Goal: Task Accomplishment & Management: Use online tool/utility

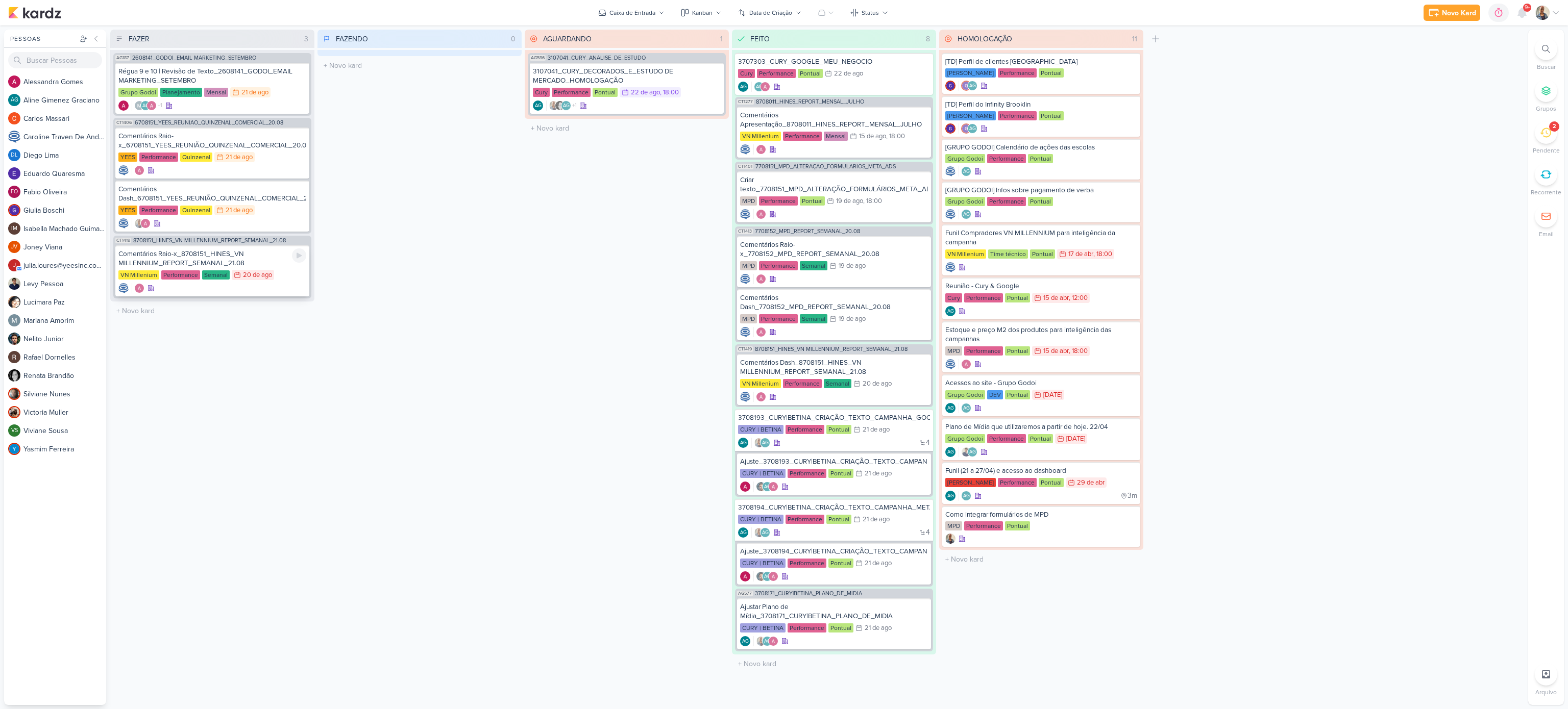
click at [278, 254] on div "Comentários Raio-x_8708151_HINES_VN MILLENNIUM_REPORT_SEMANAL_21.08" at bounding box center [212, 259] width 188 height 19
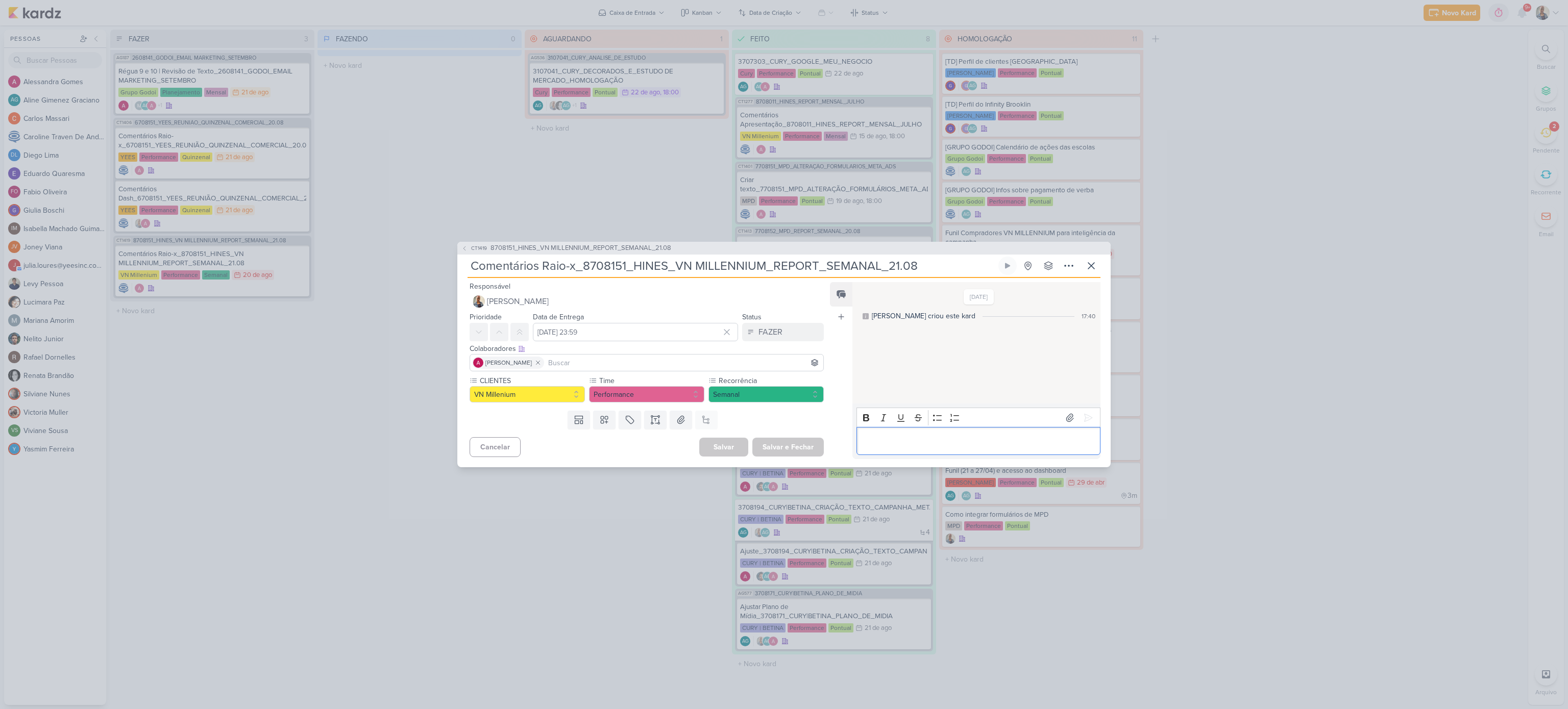
click at [886, 429] on div "Editor editing area: main" at bounding box center [979, 441] width 244 height 28
click at [1084, 413] on icon at bounding box center [1088, 417] width 7 height 7
click at [786, 336] on button "FAZER" at bounding box center [783, 332] width 82 height 19
click at [765, 405] on div "FEITO" at bounding box center [762, 405] width 19 height 11
click at [788, 439] on button "Salvar e Fechar" at bounding box center [787, 447] width 71 height 19
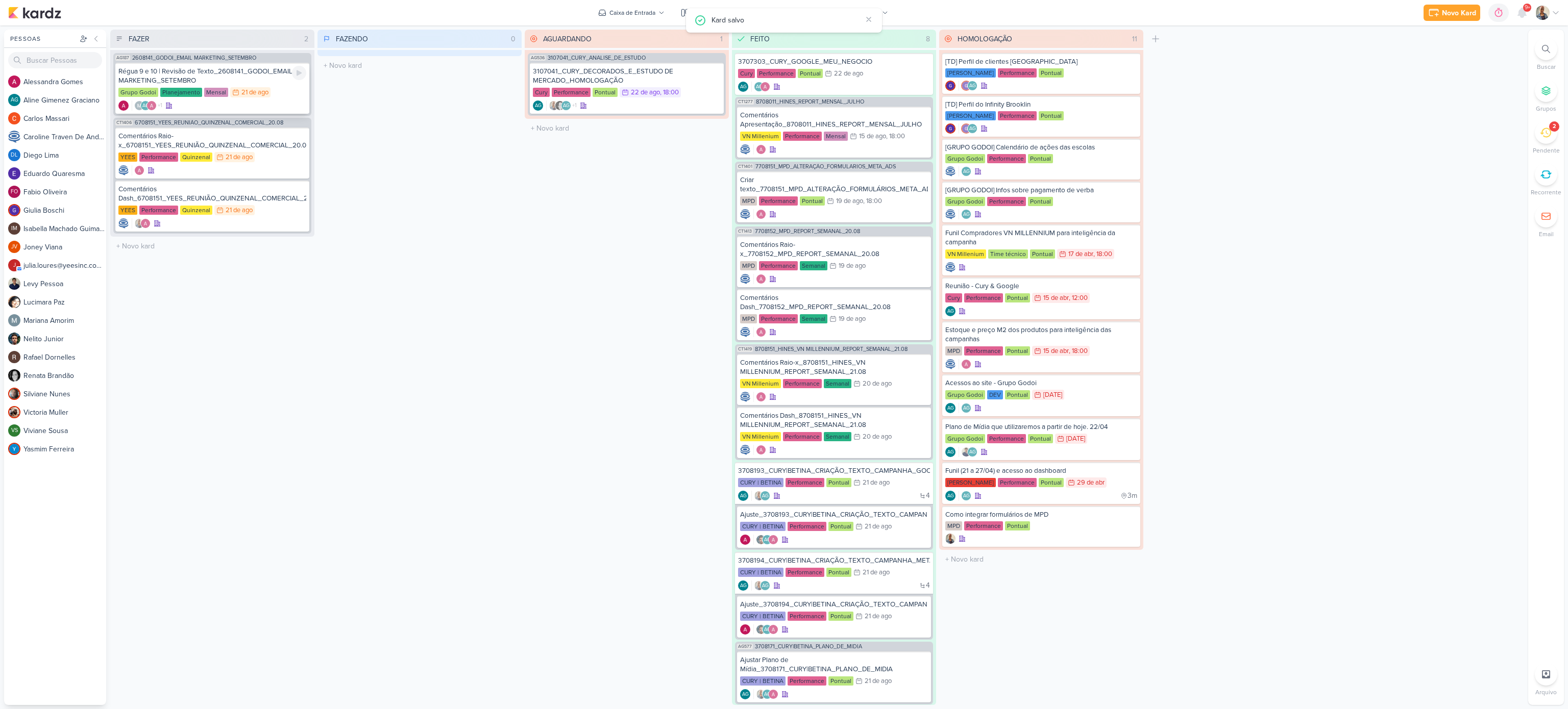
click at [216, 91] on div "Mensal" at bounding box center [216, 93] width 24 height 9
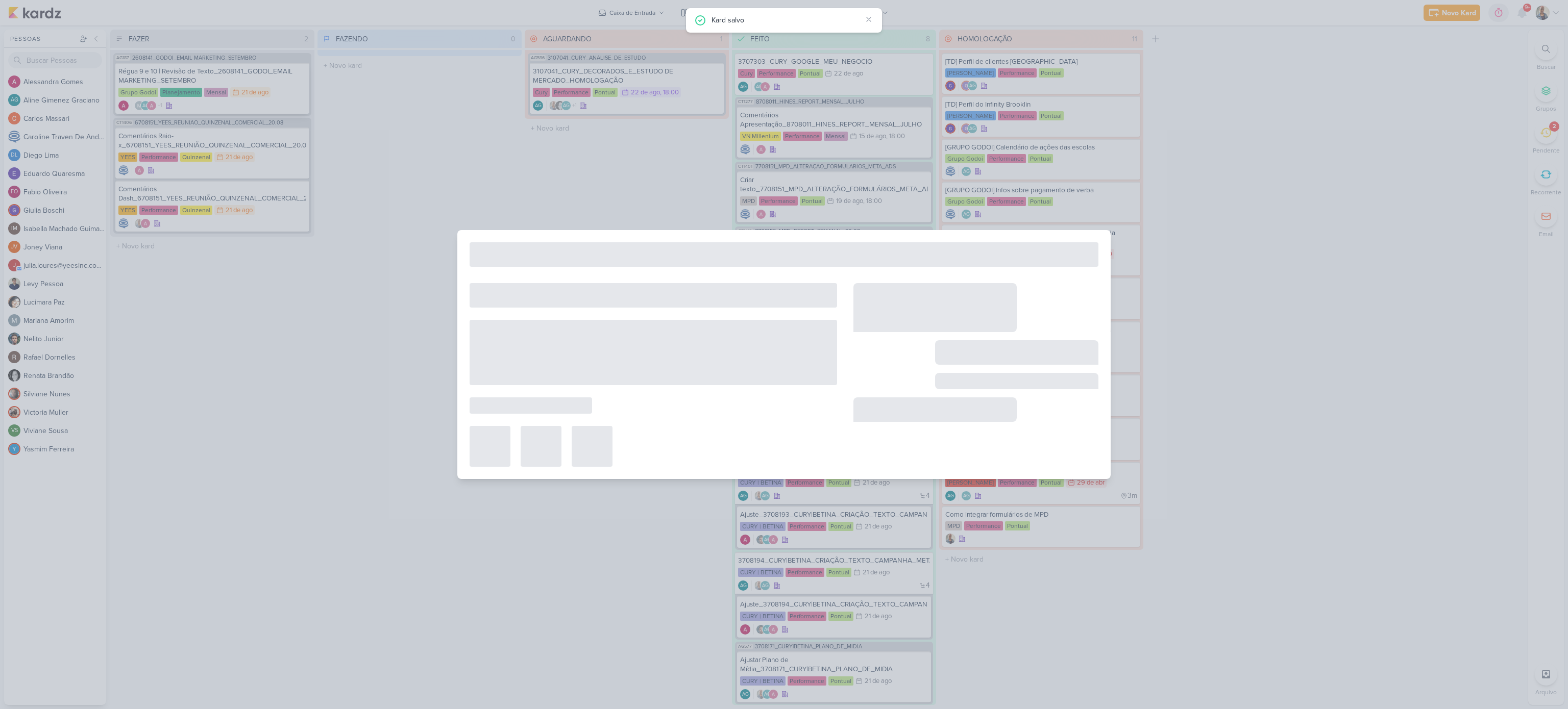
type input "Régua 9 e 10 | Revisão de Texto_2608141_GODOI_EMAIL MARKETING_SETEMBRO"
type input "[DATE] 23:59"
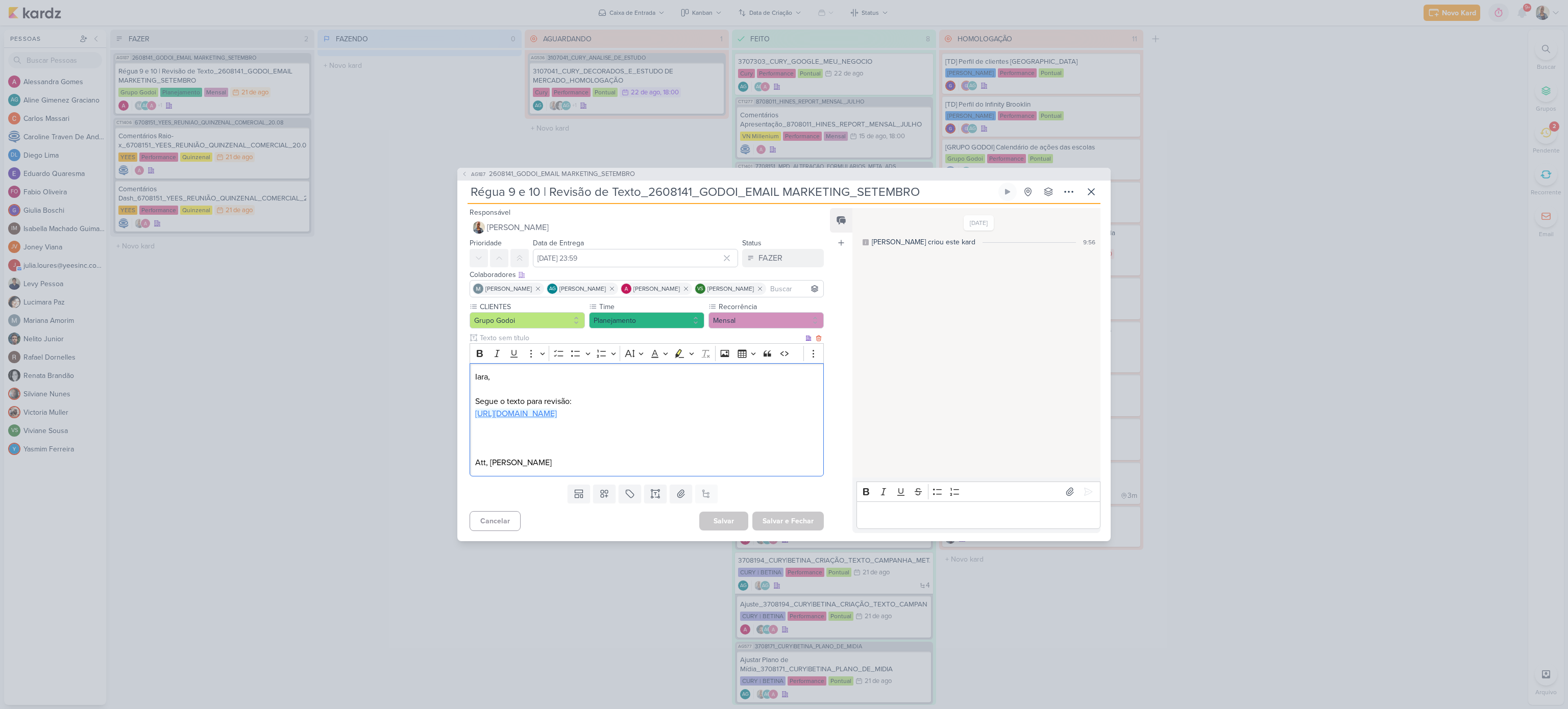
click at [496, 409] on link "[URL][DOMAIN_NAME]" at bounding box center [516, 413] width 82 height 10
click at [986, 521] on p "Editor editing area: main" at bounding box center [978, 515] width 233 height 12
click at [1092, 459] on button at bounding box center [1088, 467] width 17 height 17
click at [777, 252] on div "FAZER" at bounding box center [771, 258] width 24 height 12
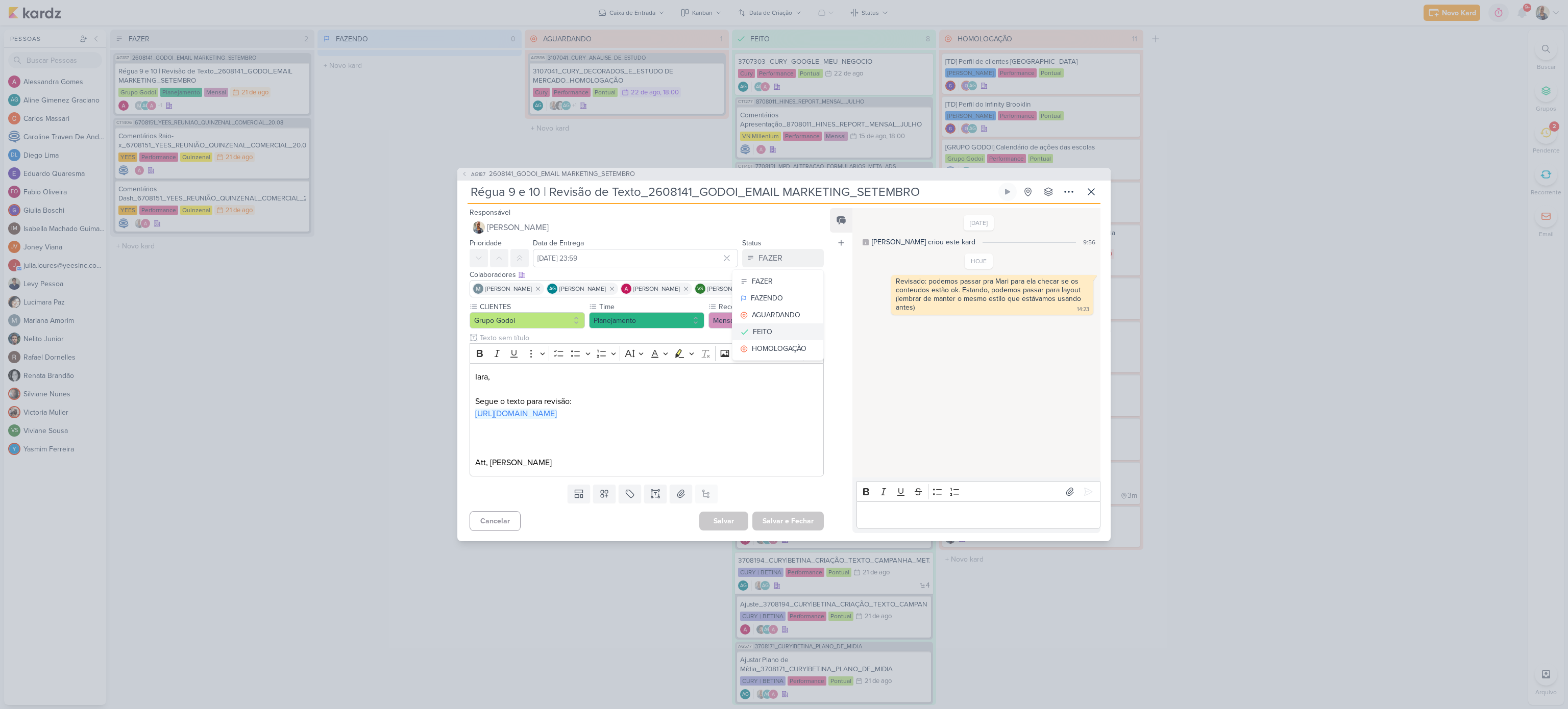
click at [777, 327] on button "FEITO" at bounding box center [777, 332] width 91 height 17
click at [781, 522] on button "Salvar e Fechar" at bounding box center [787, 521] width 71 height 19
